Goal: Task Accomplishment & Management: Complete application form

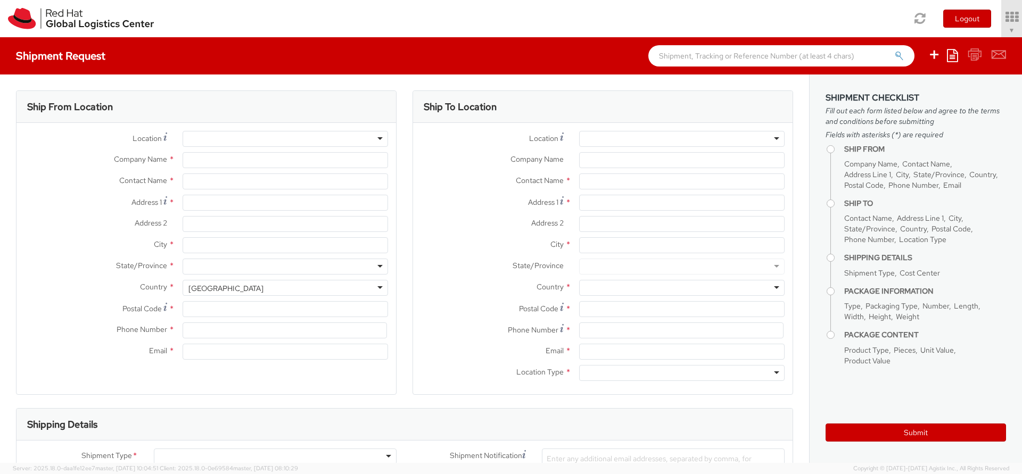
select select "716"
select select
type input "Red Hat Inc."
type input "[PERSON_NAME]"
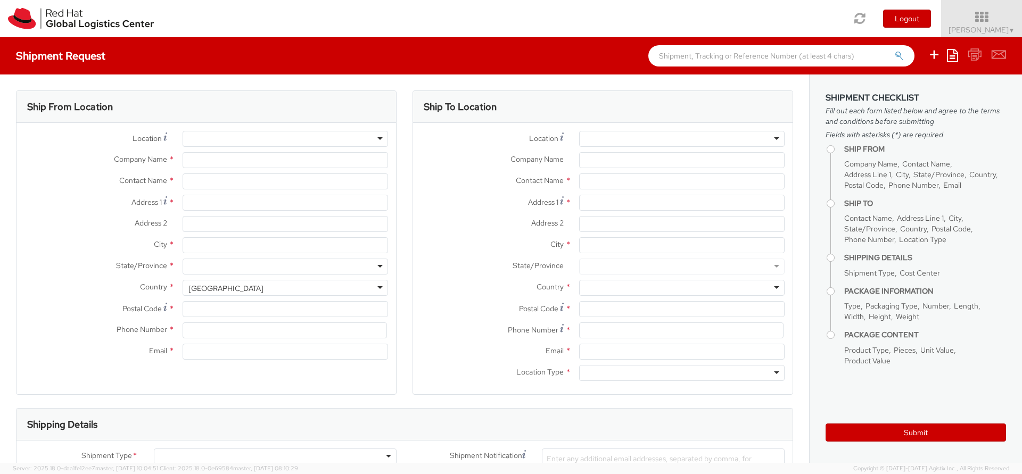
type input "[STREET_ADDRESS]"
type input "4th Floor"
type input "[GEOGRAPHIC_DATA]"
type input "02210"
type input "[PHONE_NUMBER]"
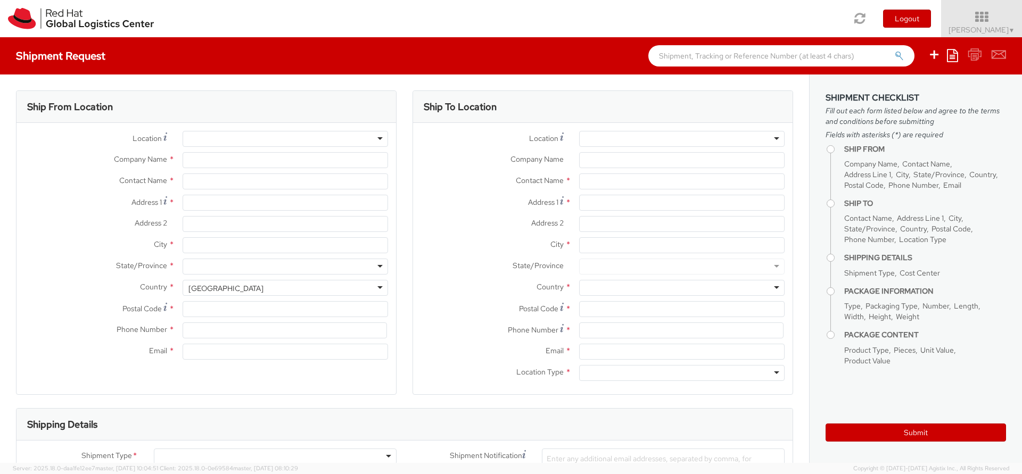
type input "[EMAIL_ADDRESS][DOMAIN_NAME]"
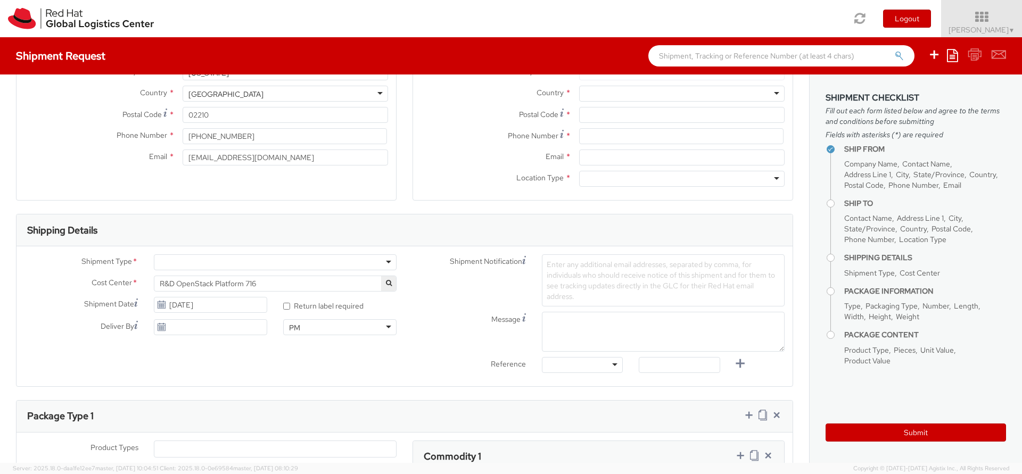
scroll to position [198, 0]
click at [382, 254] on div at bounding box center [275, 259] width 243 height 16
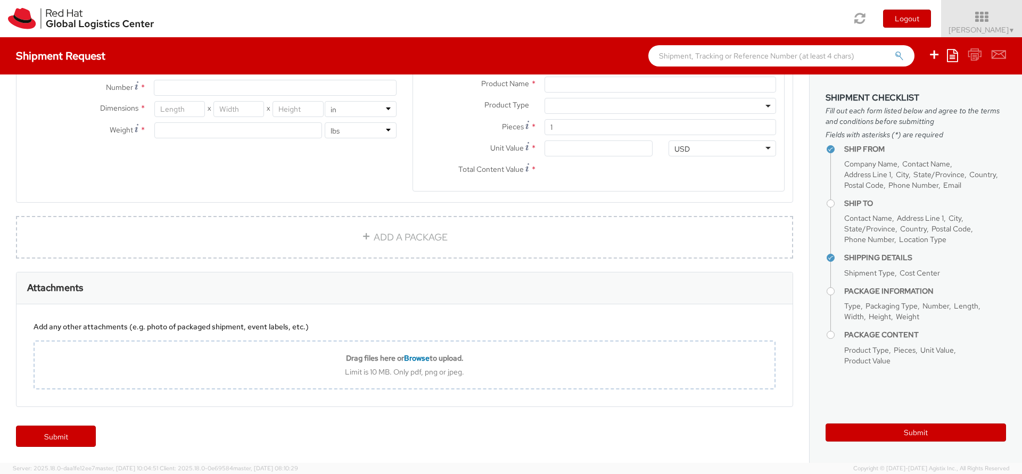
scroll to position [0, 0]
